Goal: Information Seeking & Learning: Learn about a topic

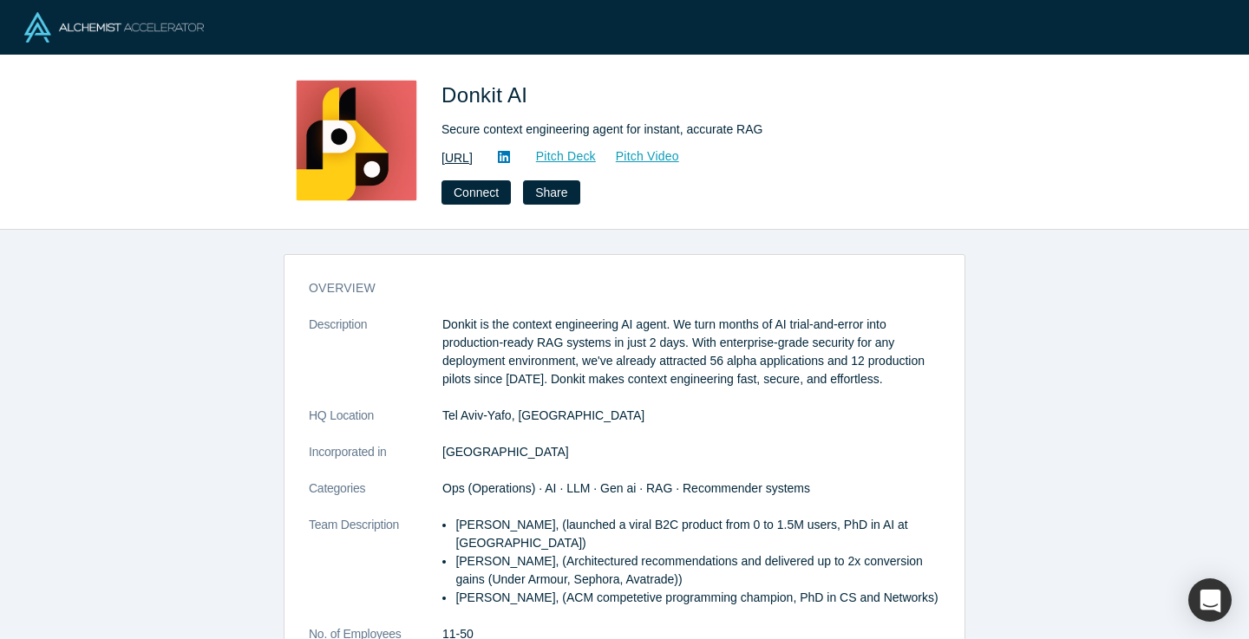
click at [473, 153] on link "https://donkit.ai/" at bounding box center [456, 158] width 31 height 18
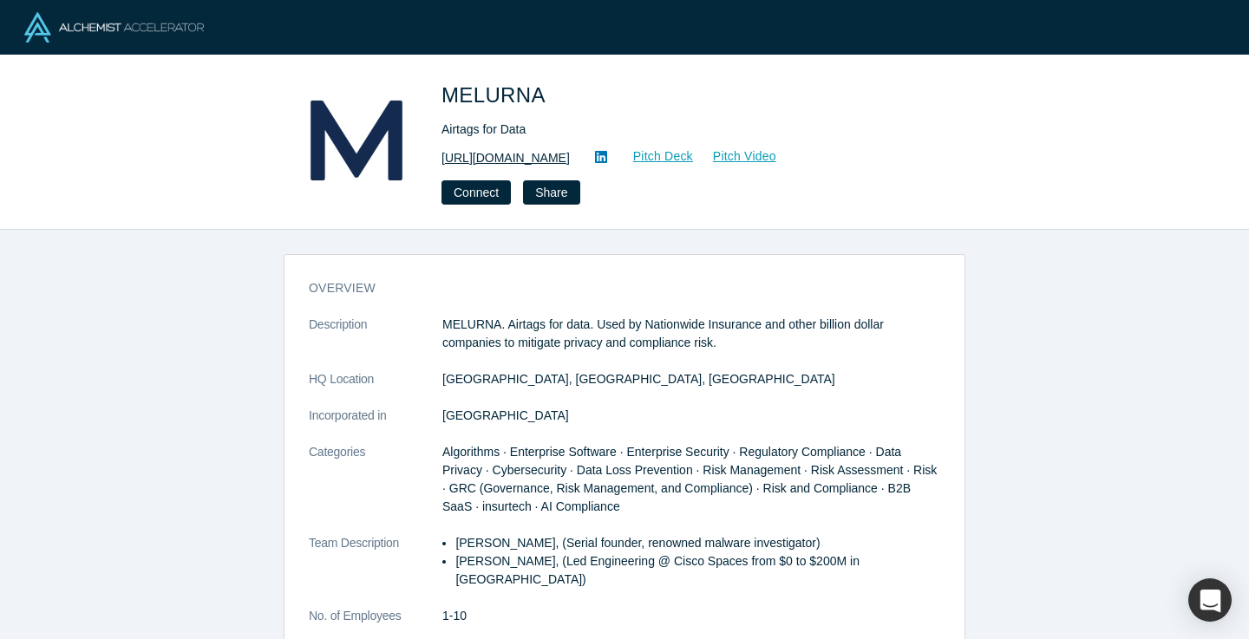
click at [512, 159] on link "[URL][DOMAIN_NAME]" at bounding box center [505, 158] width 128 height 18
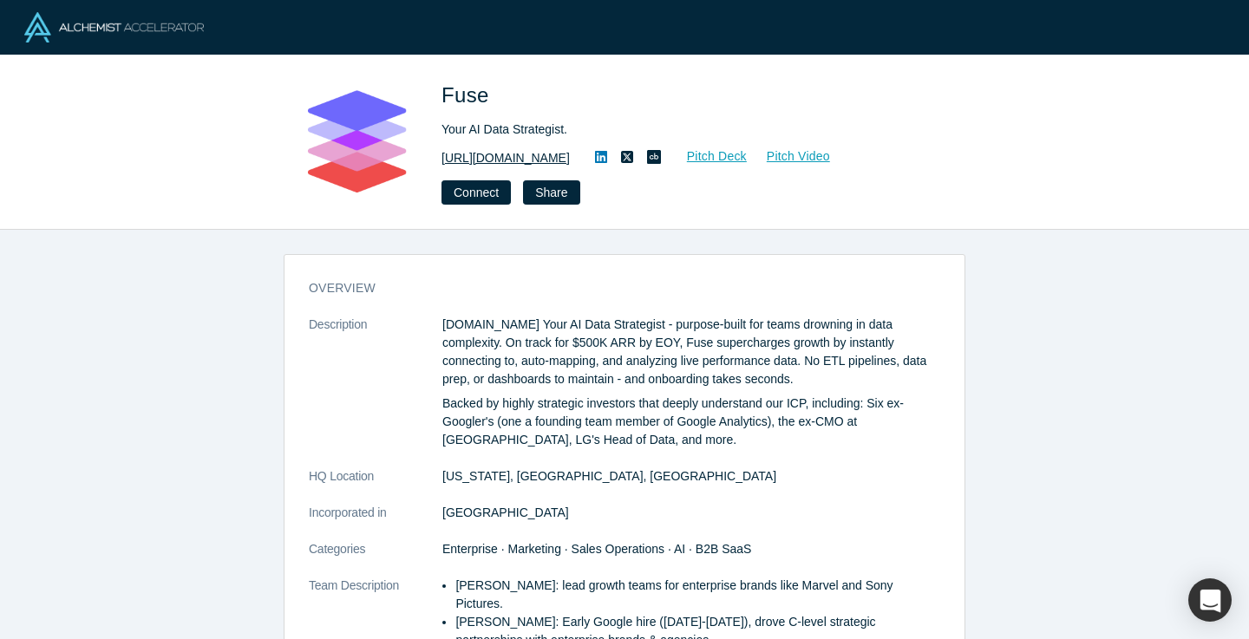
click at [475, 157] on link "[URL][DOMAIN_NAME]" at bounding box center [505, 158] width 128 height 18
